Goal: Navigation & Orientation: Find specific page/section

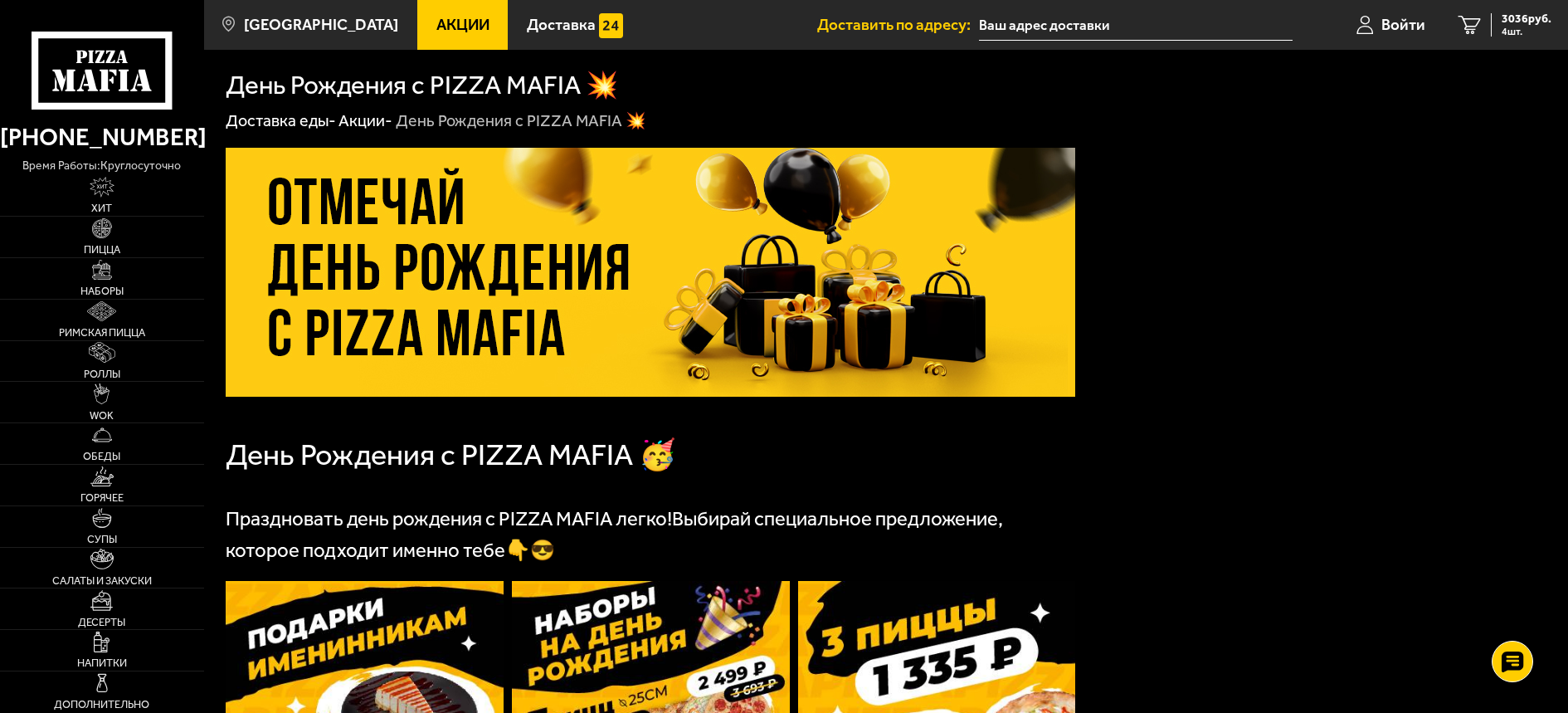
scroll to position [949, 0]
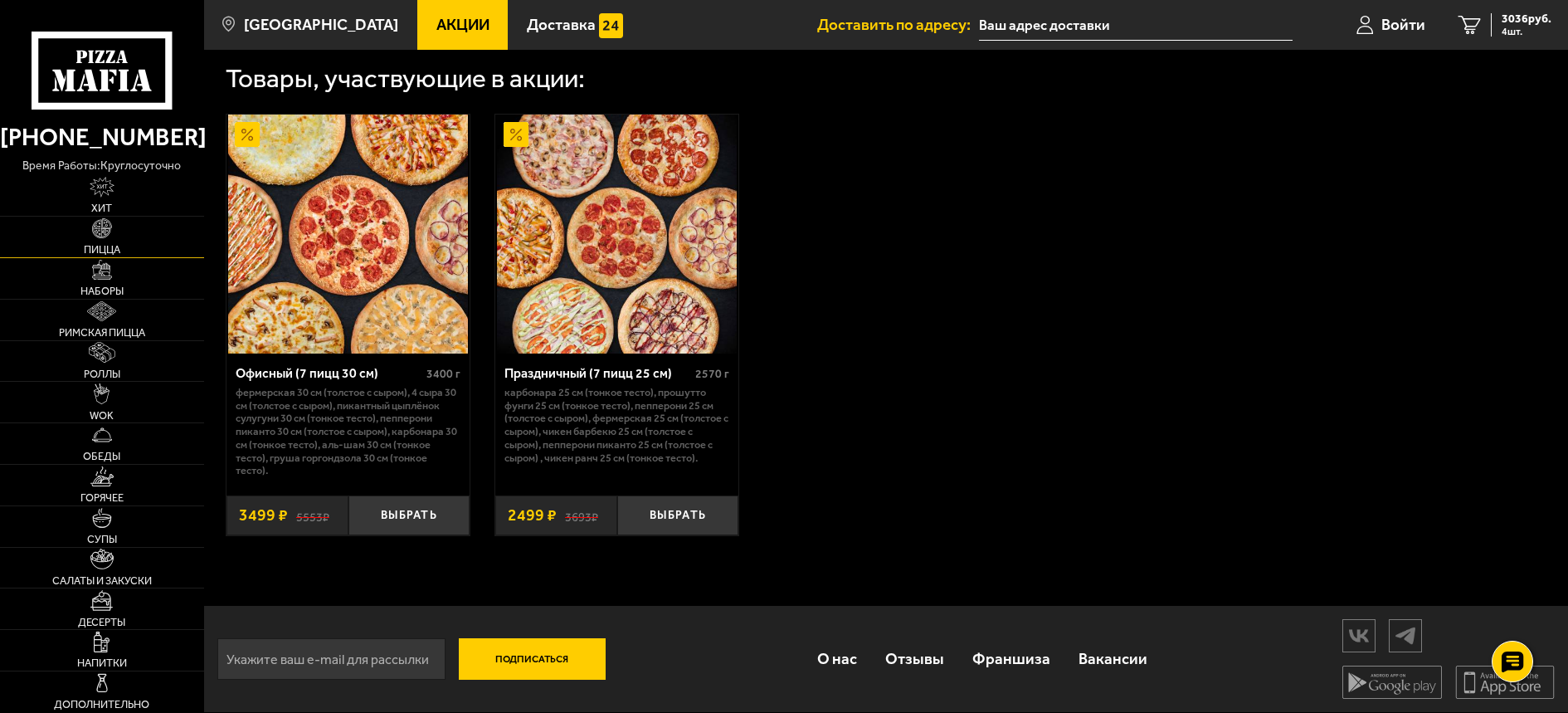
click at [115, 233] on link "Пицца" at bounding box center [102, 236] width 204 height 40
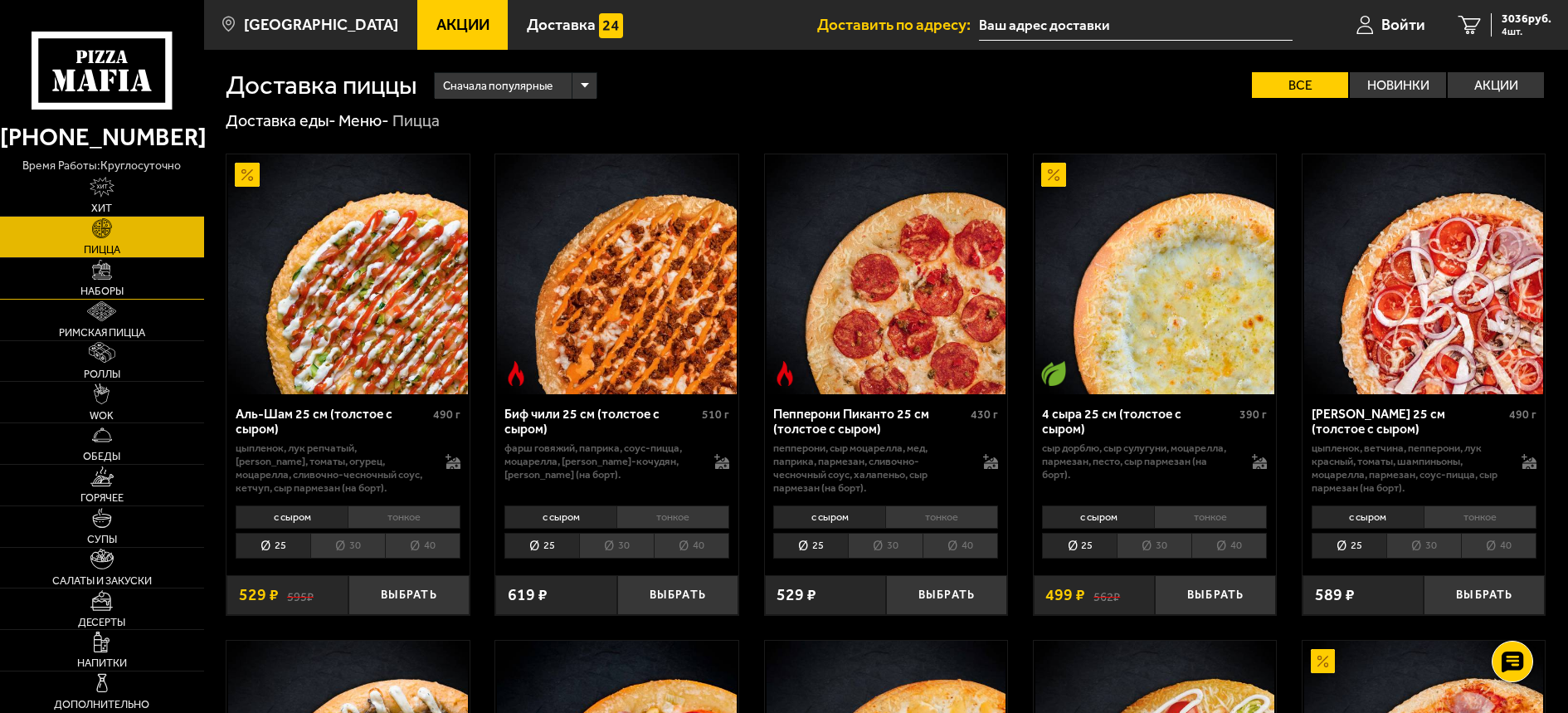
click at [121, 274] on link "Наборы" at bounding box center [102, 278] width 204 height 40
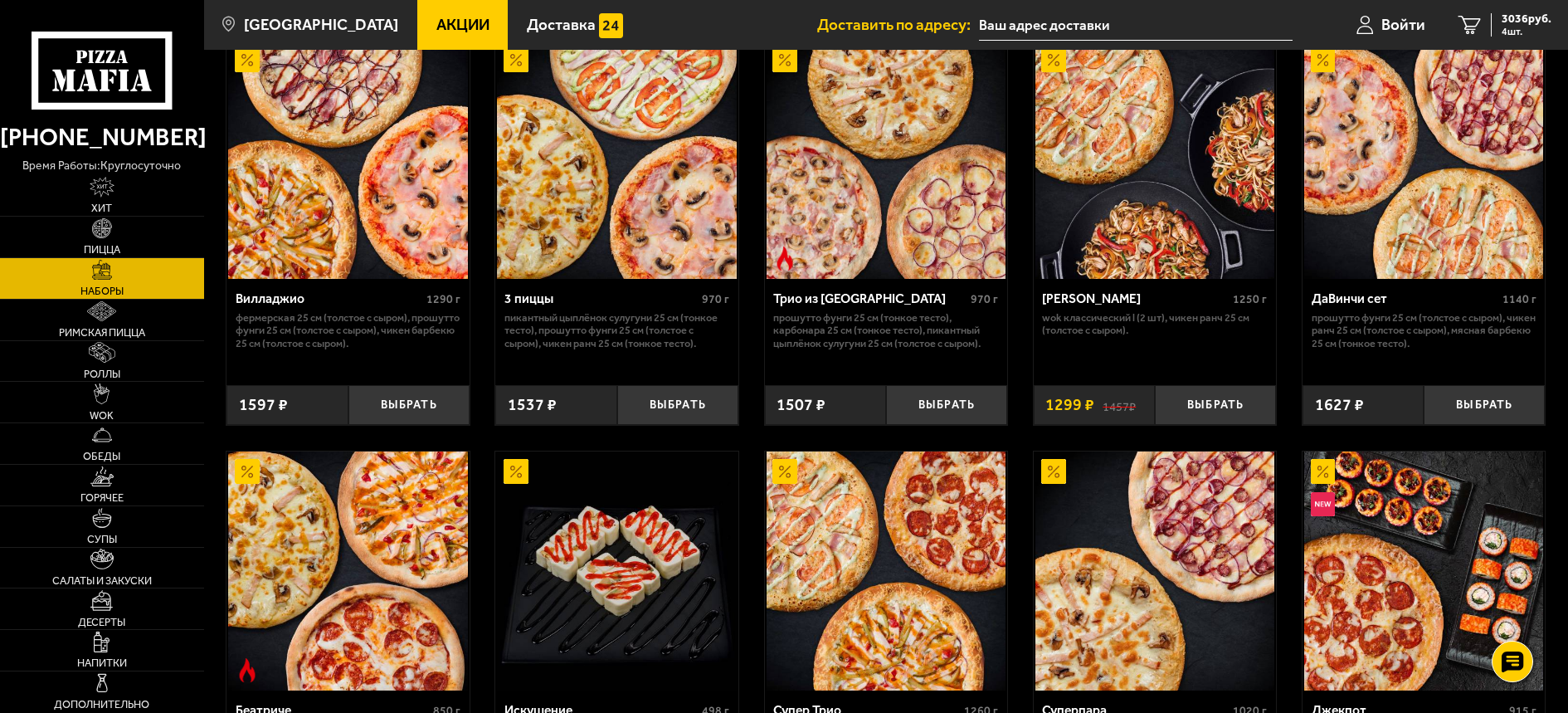
scroll to position [581, 0]
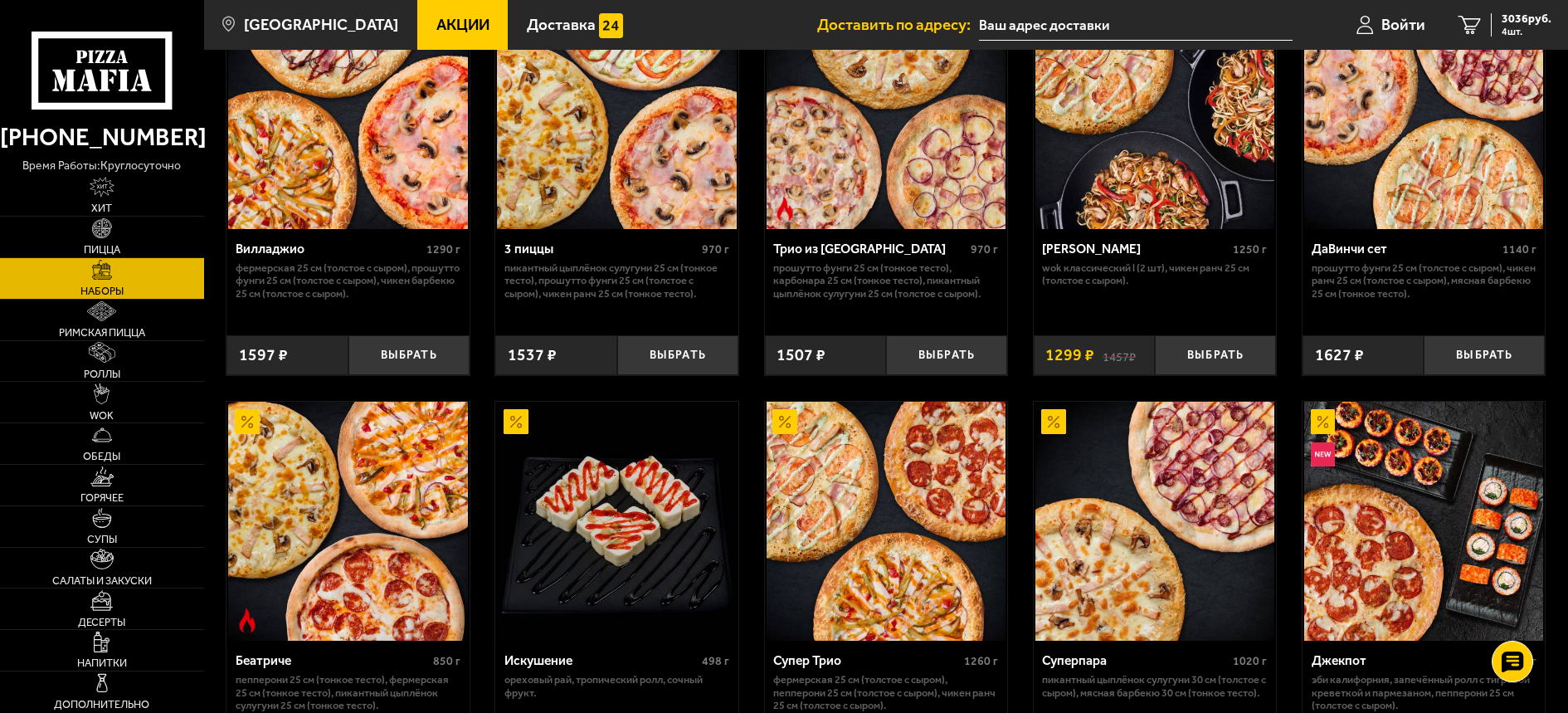
click at [436, 17] on span "Акции" at bounding box center [463, 25] width 53 height 16
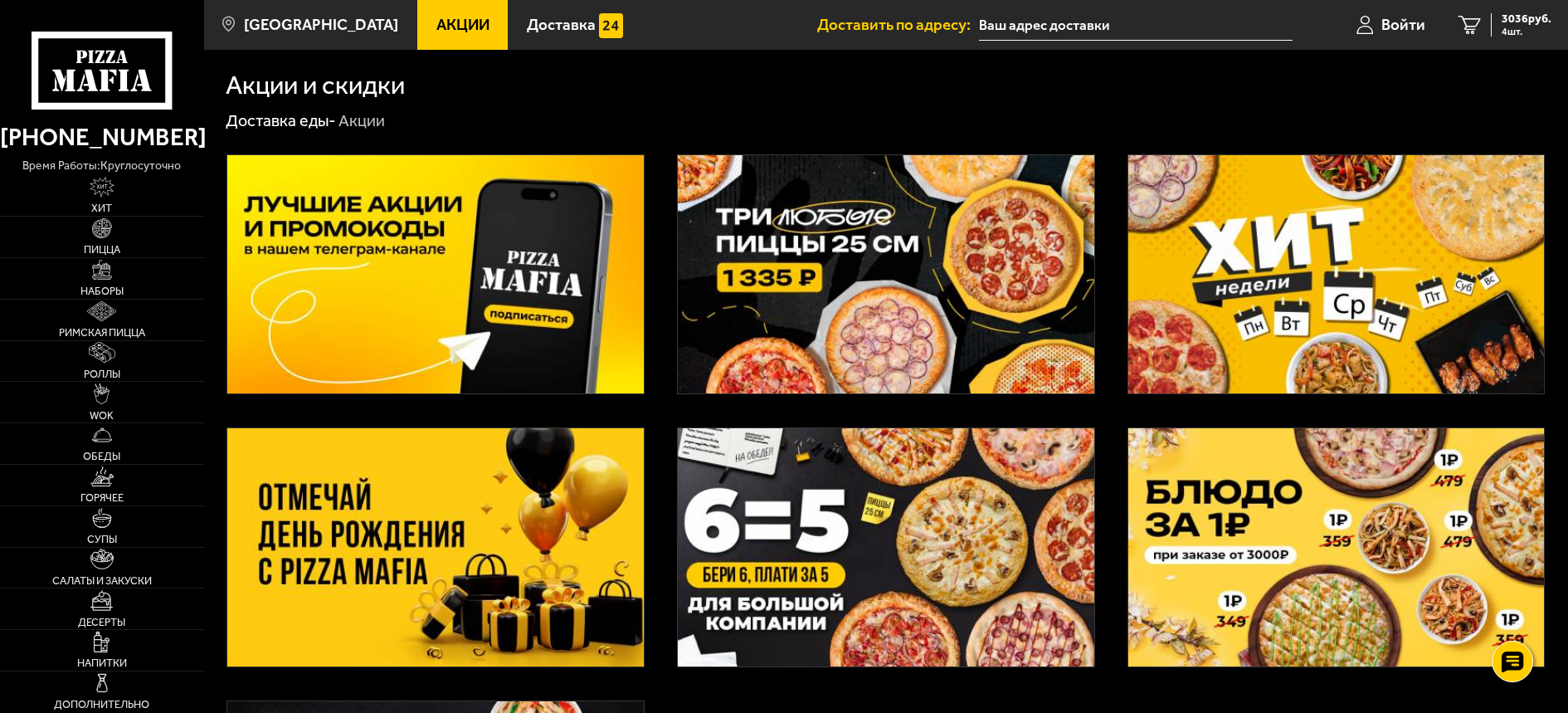
click at [770, 233] on img at bounding box center [886, 274] width 416 height 238
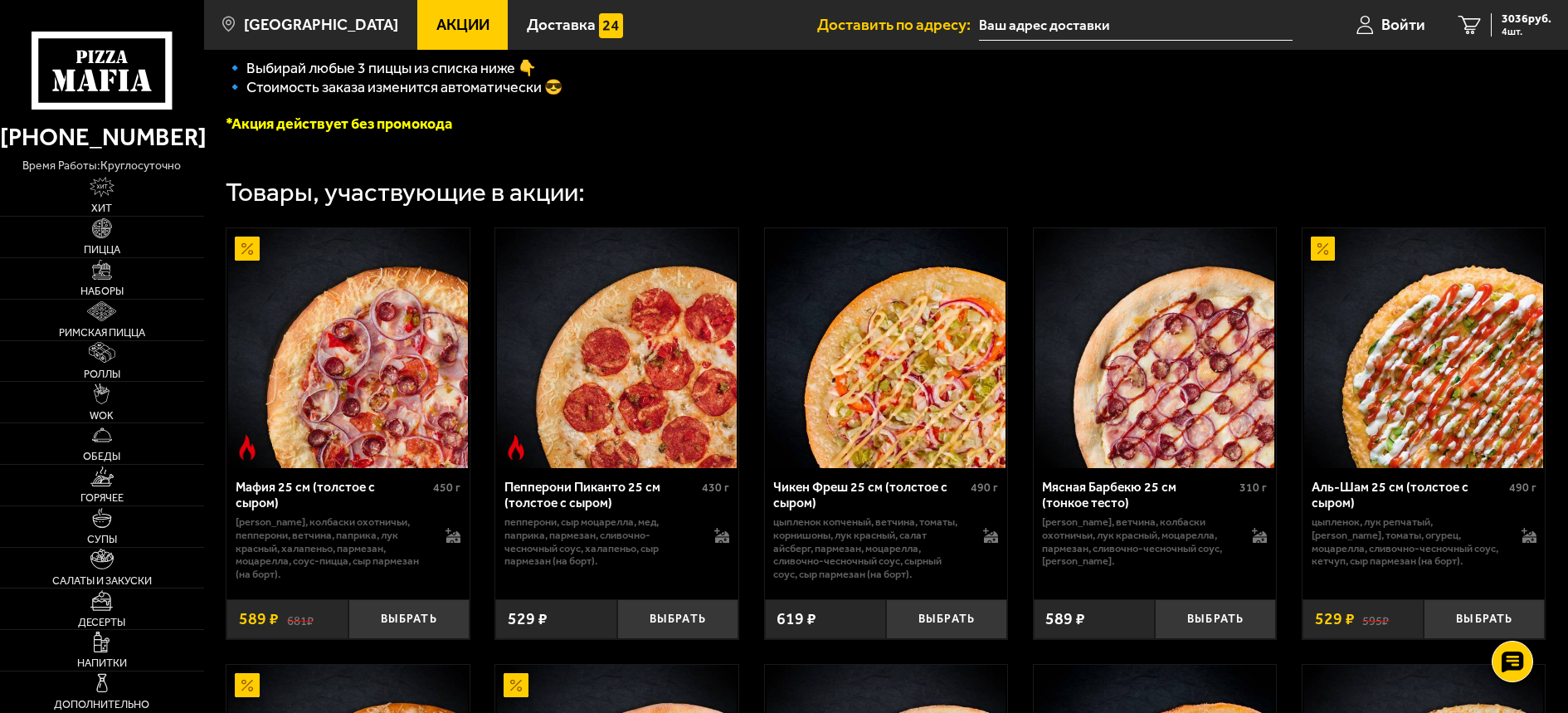
scroll to position [663, 0]
